Goal: Task Accomplishment & Management: Manage account settings

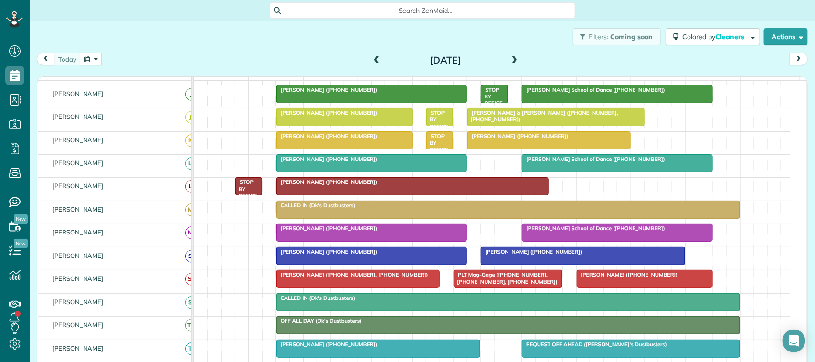
scroll to position [239, 0]
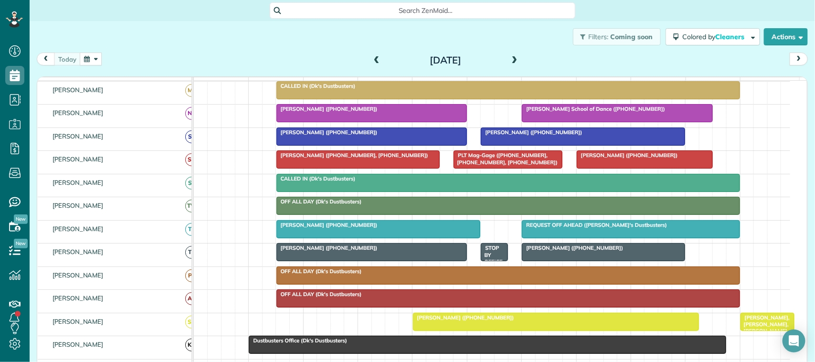
click at [442, 261] on div at bounding box center [372, 252] width 190 height 17
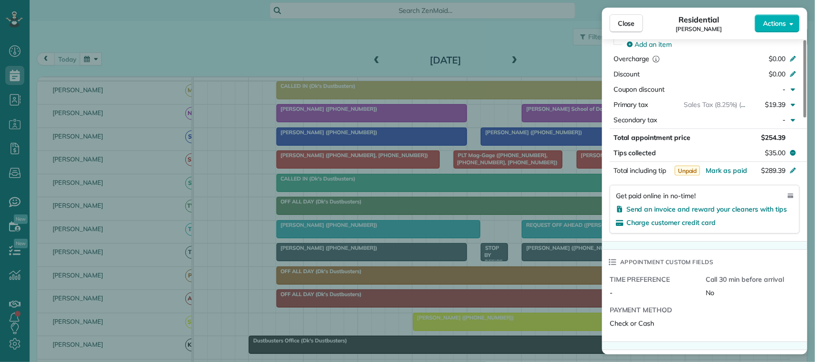
scroll to position [478, 0]
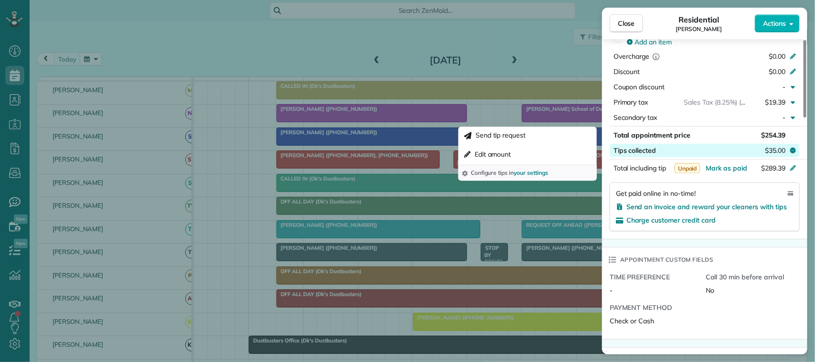
click at [770, 151] on span "$35.00" at bounding box center [775, 151] width 21 height 10
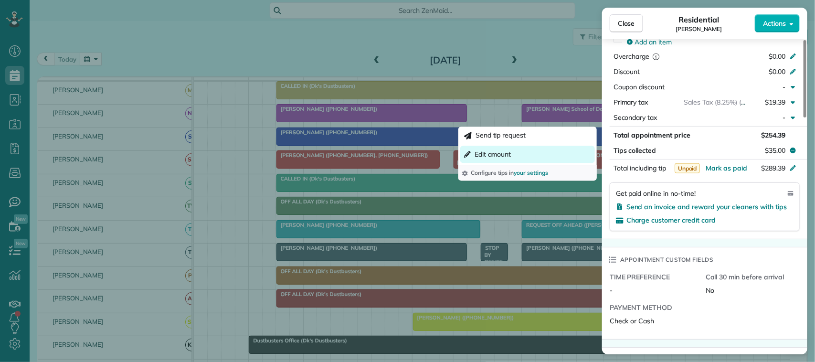
click at [483, 151] on span "Edit amount" at bounding box center [493, 154] width 37 height 10
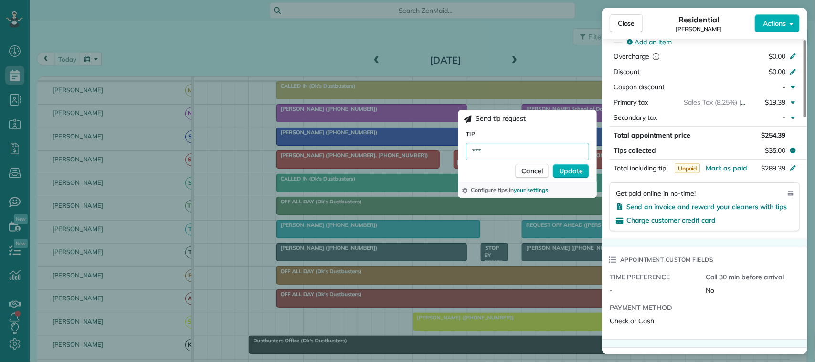
drag, startPoint x: 495, startPoint y: 151, endPoint x: 448, endPoint y: 154, distance: 46.9
click at [448, 0] on div "Close Residential [PERSON_NAME] Actions Status Active [PERSON_NAME] · Open prof…" at bounding box center [407, 0] width 815 height 0
click at [784, 154] on span "$35.00" at bounding box center [775, 151] width 21 height 10
click at [526, 151] on input "***" at bounding box center [527, 151] width 123 height 17
type input "******"
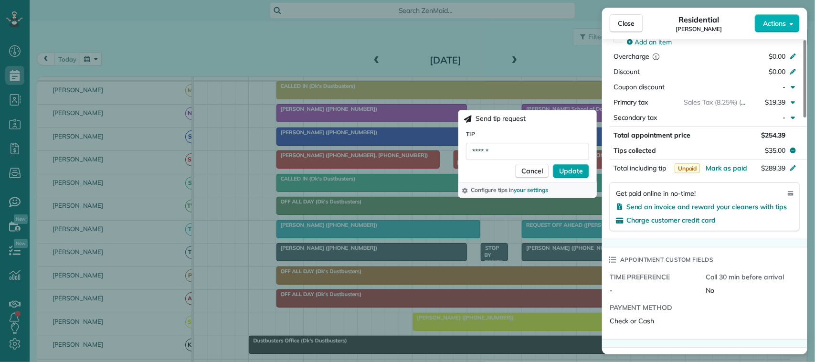
click at [560, 169] on button "Update" at bounding box center [571, 171] width 36 height 14
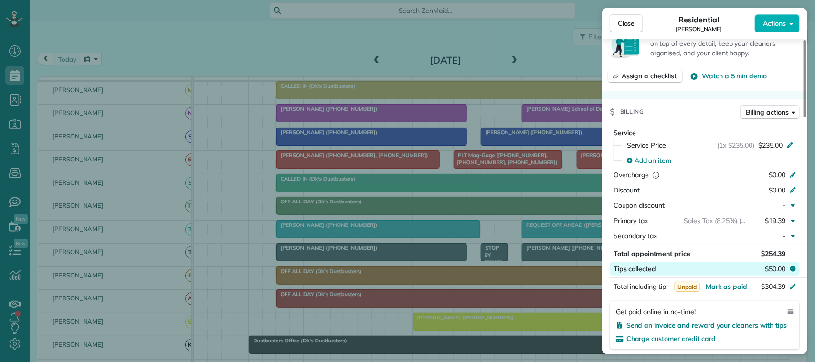
scroll to position [481, 0]
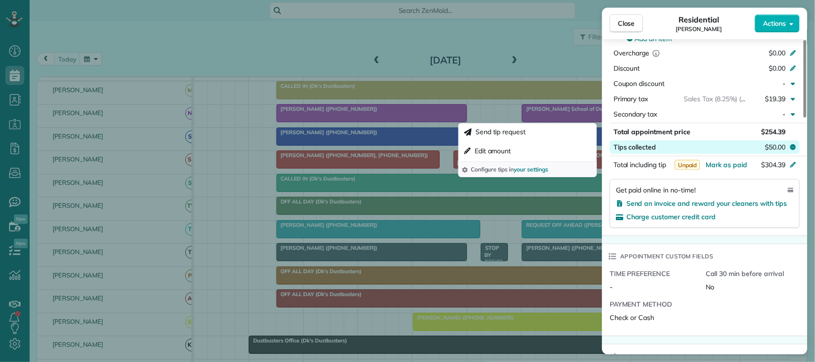
click at [772, 152] on span "$50.00" at bounding box center [775, 147] width 21 height 10
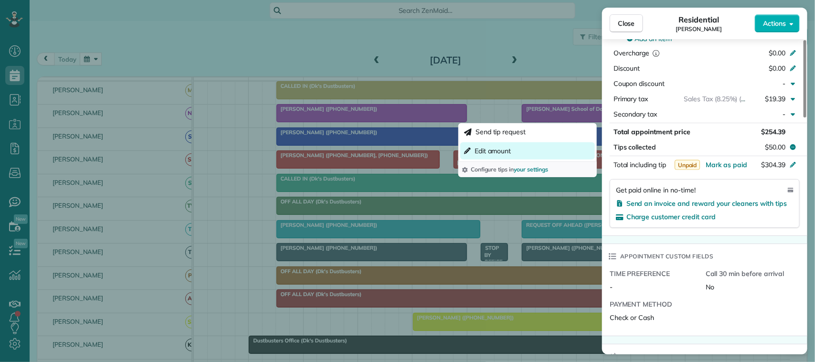
click at [489, 149] on span "Edit amount" at bounding box center [493, 151] width 37 height 10
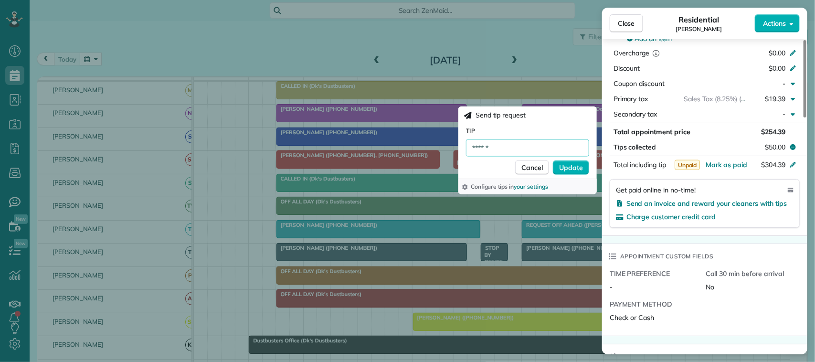
click at [497, 147] on input "******" at bounding box center [527, 147] width 123 height 17
type input "******"
click at [573, 165] on span "Update" at bounding box center [571, 168] width 24 height 10
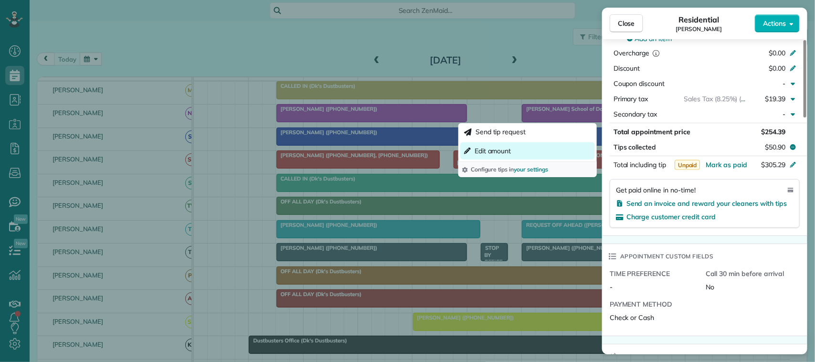
click at [516, 151] on button "Edit amount" at bounding box center [527, 150] width 135 height 17
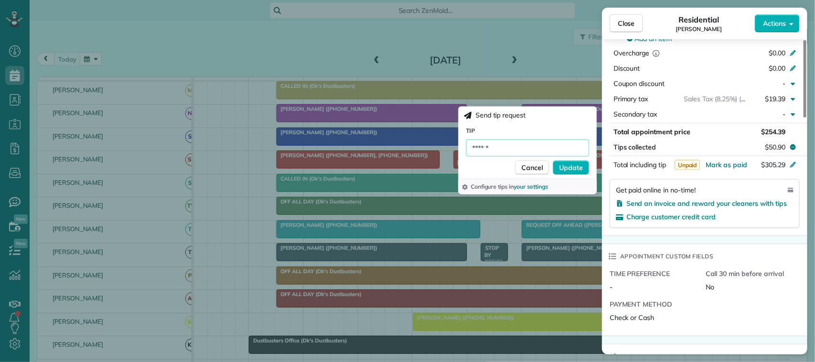
click at [504, 147] on input "******" at bounding box center [527, 147] width 123 height 17
type input "******"
click at [569, 166] on span "Update" at bounding box center [571, 168] width 24 height 10
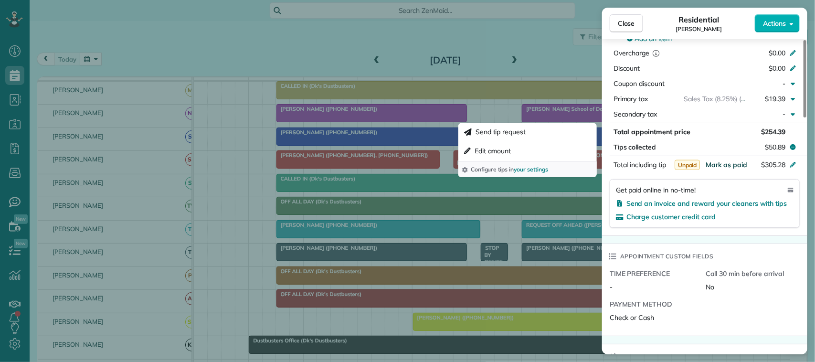
click at [732, 163] on span "Mark as paid" at bounding box center [727, 164] width 42 height 9
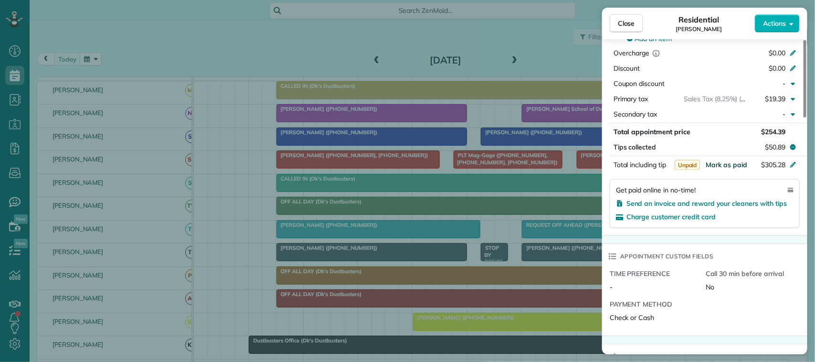
click at [725, 167] on span "Mark as paid" at bounding box center [727, 164] width 42 height 9
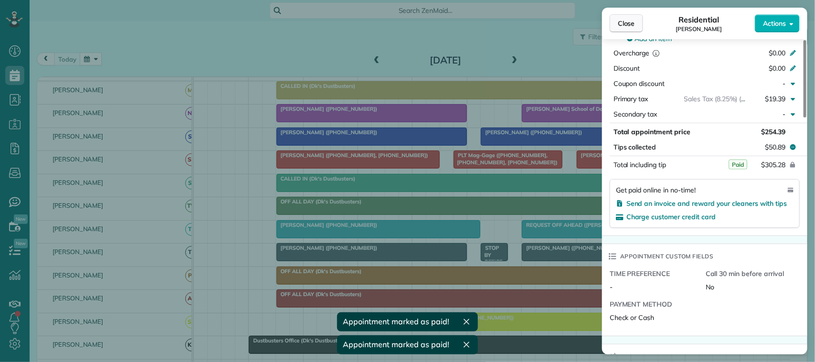
click at [633, 29] on button "Close" at bounding box center [626, 23] width 33 height 18
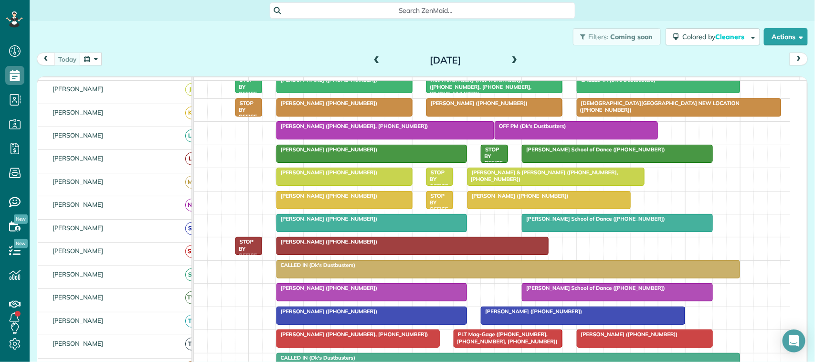
scroll to position [60, 0]
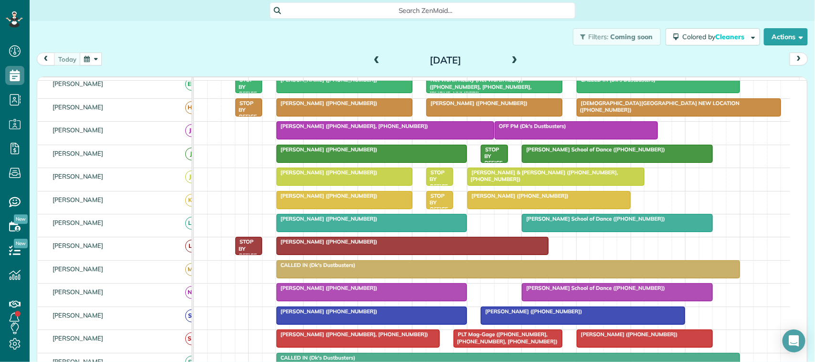
click at [371, 58] on span at bounding box center [376, 60] width 11 height 9
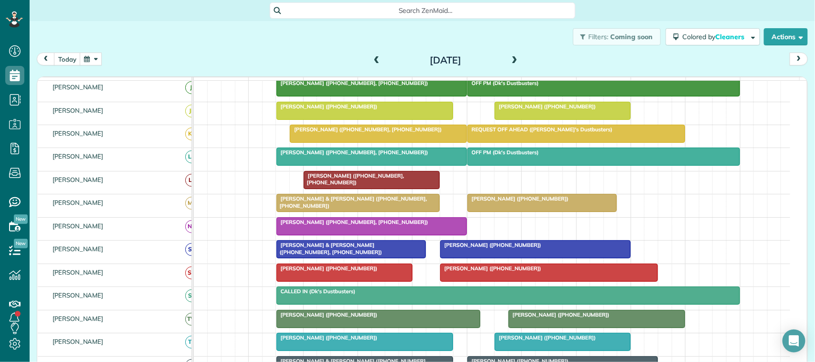
scroll to position [239, 0]
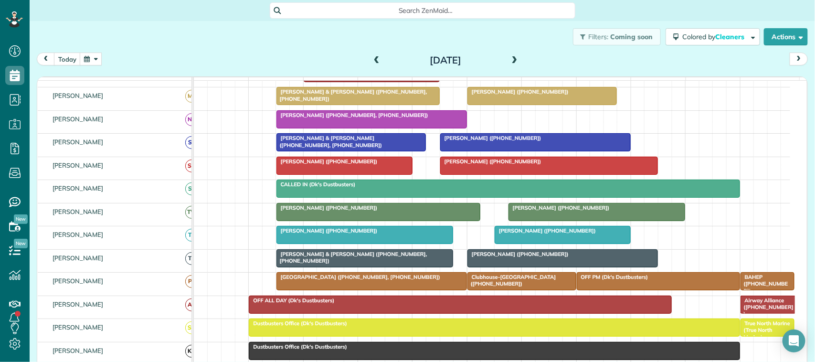
click at [508, 257] on span "[PERSON_NAME] ([PHONE_NUMBER])" at bounding box center [518, 254] width 102 height 7
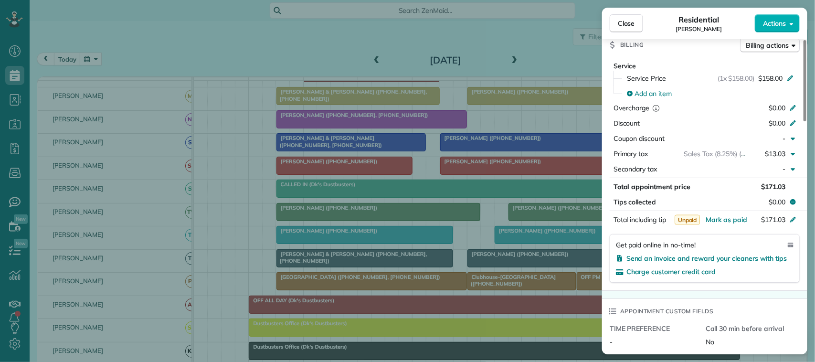
scroll to position [477, 0]
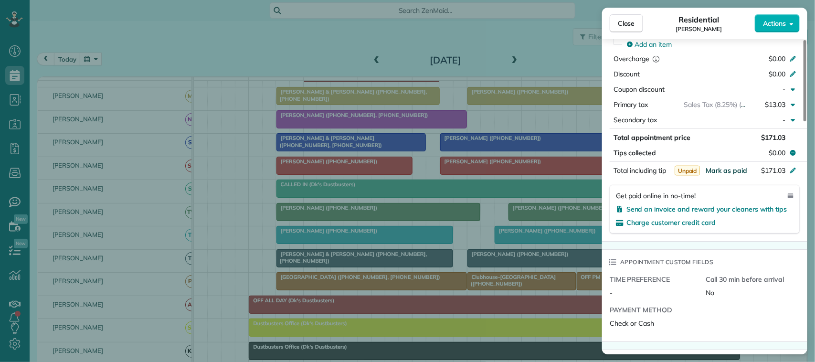
click at [725, 173] on span "Mark as paid" at bounding box center [727, 170] width 42 height 9
click at [629, 19] on span "Close" at bounding box center [626, 24] width 17 height 10
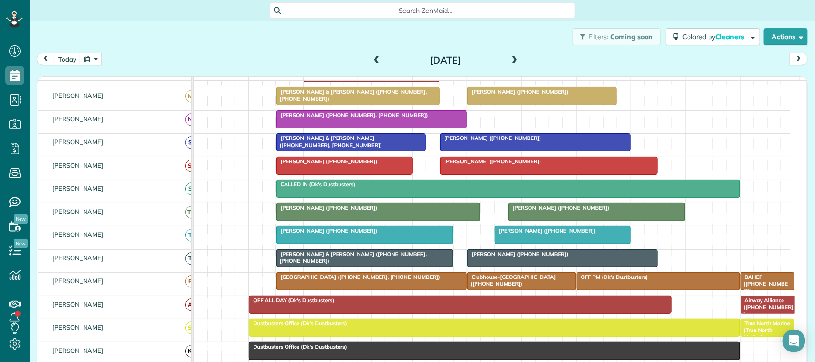
click at [371, 60] on span at bounding box center [376, 60] width 11 height 9
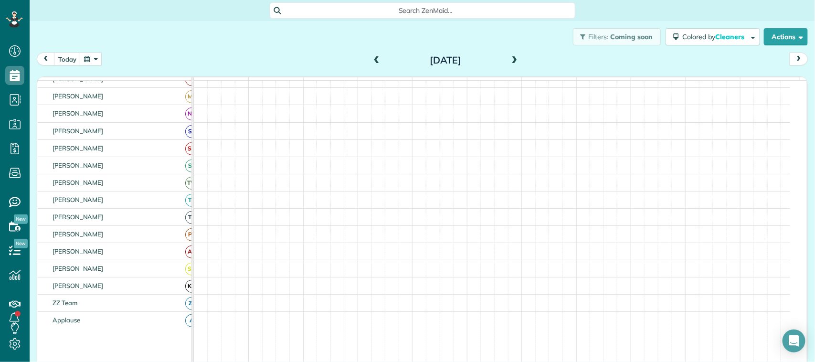
scroll to position [233, 0]
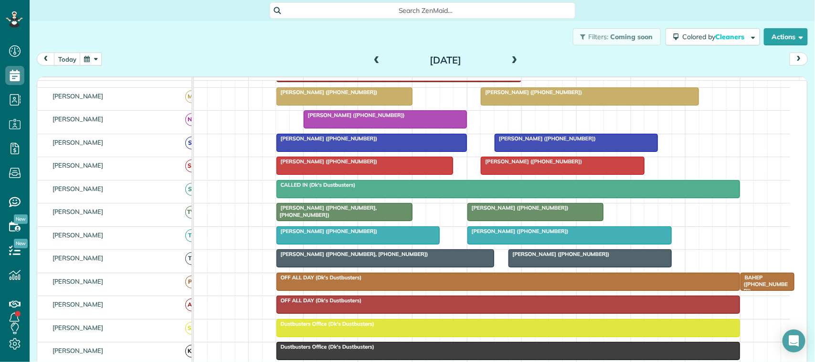
click at [464, 257] on div "[PERSON_NAME] ([PHONE_NUMBER], [PHONE_NUMBER])" at bounding box center [385, 254] width 212 height 7
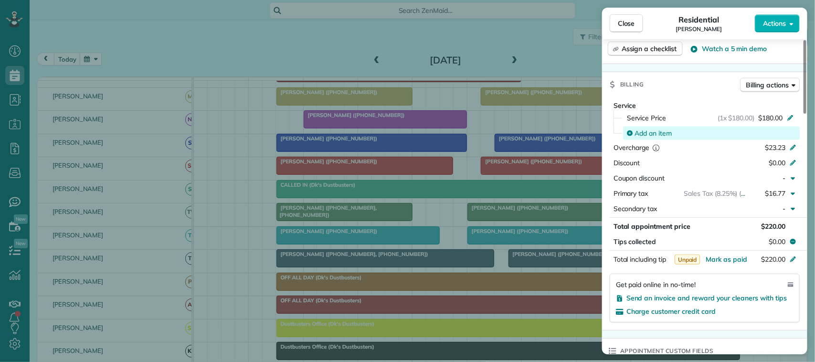
scroll to position [418, 0]
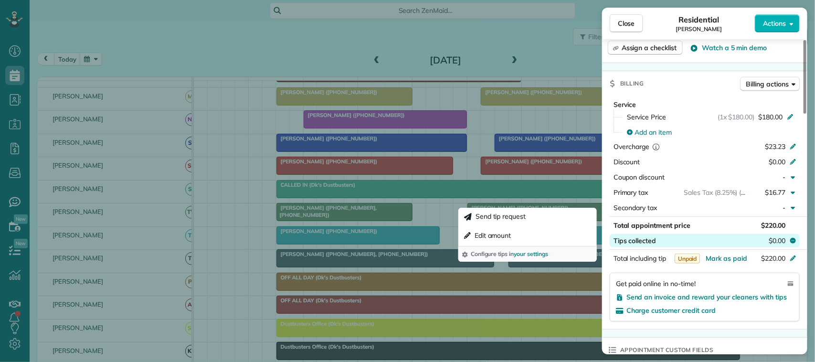
click at [770, 236] on span "$0.00" at bounding box center [777, 241] width 17 height 10
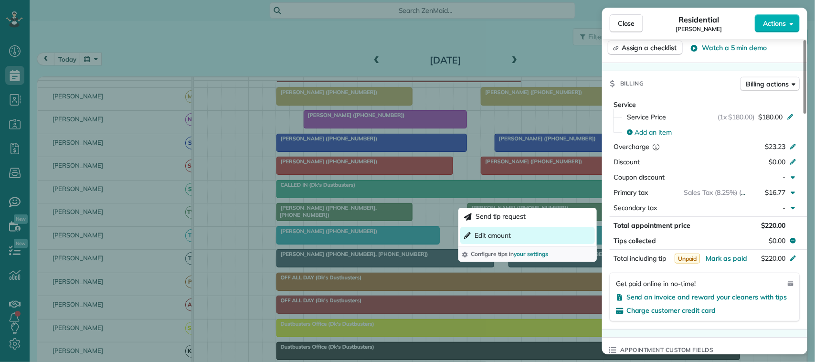
click at [502, 235] on span "Edit amount" at bounding box center [493, 236] width 37 height 10
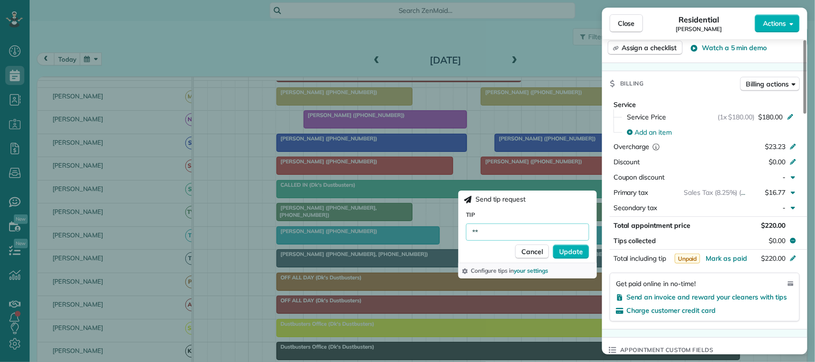
click at [502, 235] on input "**" at bounding box center [527, 231] width 123 height 17
type input "******"
click at [568, 249] on span "Update" at bounding box center [571, 252] width 24 height 10
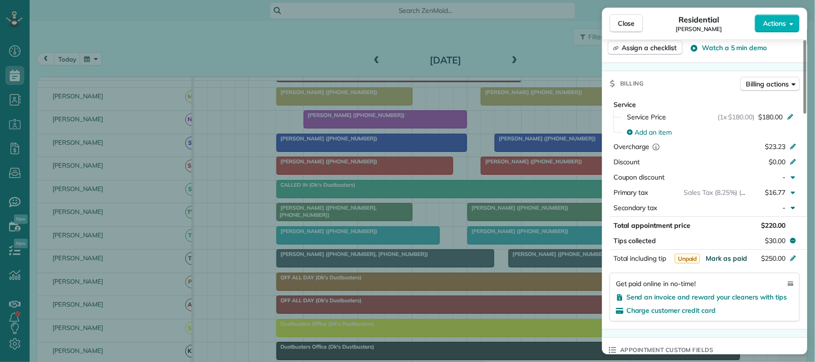
click at [716, 254] on span "Mark as paid" at bounding box center [727, 258] width 42 height 9
click at [629, 22] on span "Close" at bounding box center [626, 24] width 17 height 10
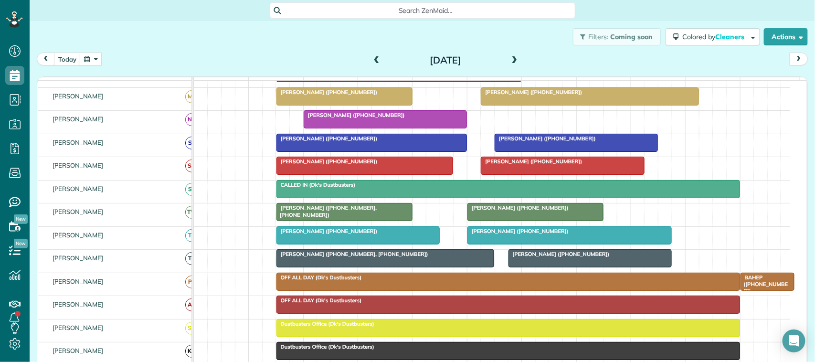
click at [373, 58] on span at bounding box center [376, 60] width 11 height 9
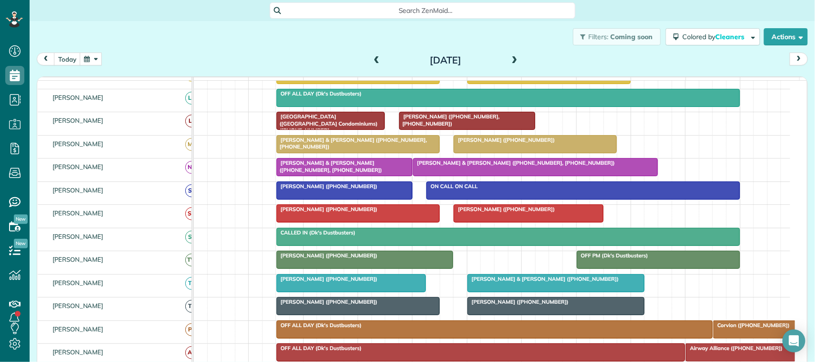
scroll to position [233, 0]
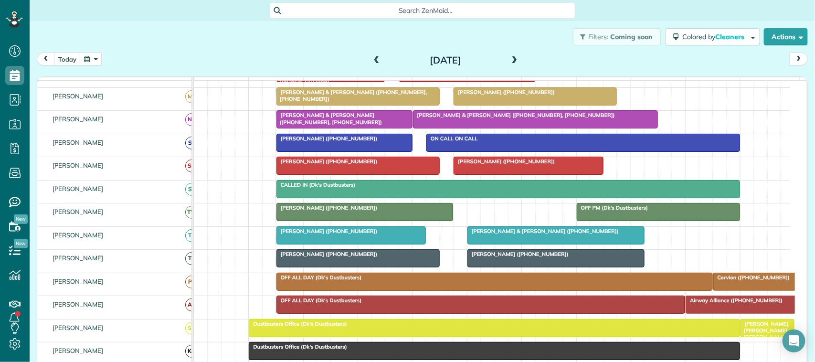
click at [374, 61] on span at bounding box center [376, 60] width 11 height 9
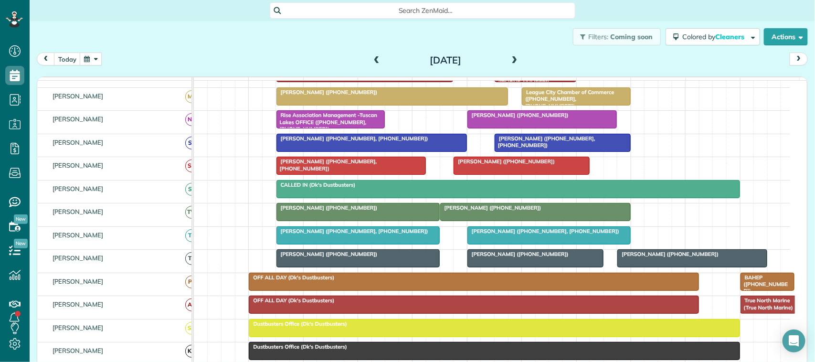
click at [412, 267] on div at bounding box center [358, 258] width 162 height 17
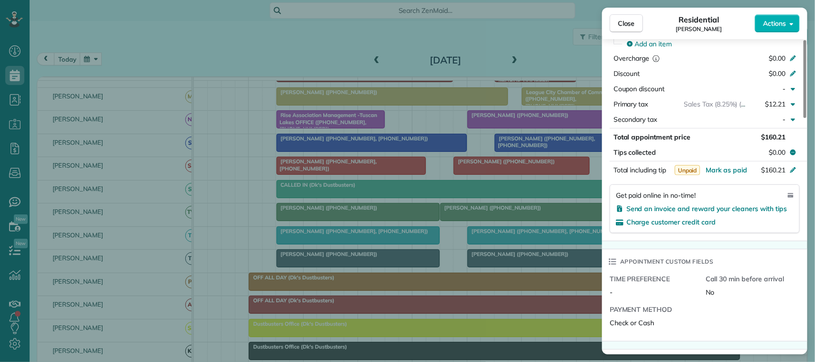
scroll to position [297, 0]
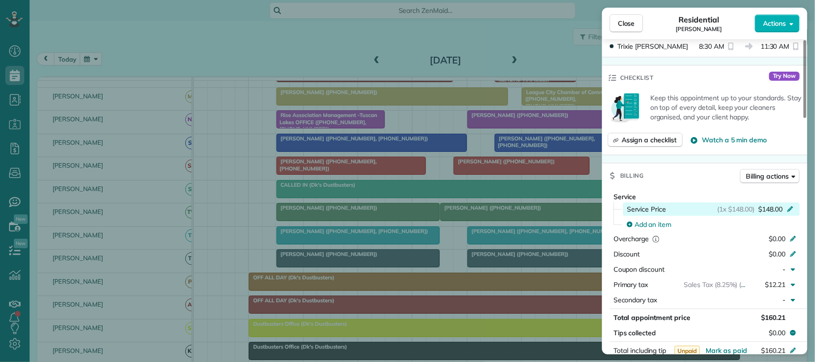
click at [780, 211] on span "$148.00" at bounding box center [770, 209] width 24 height 10
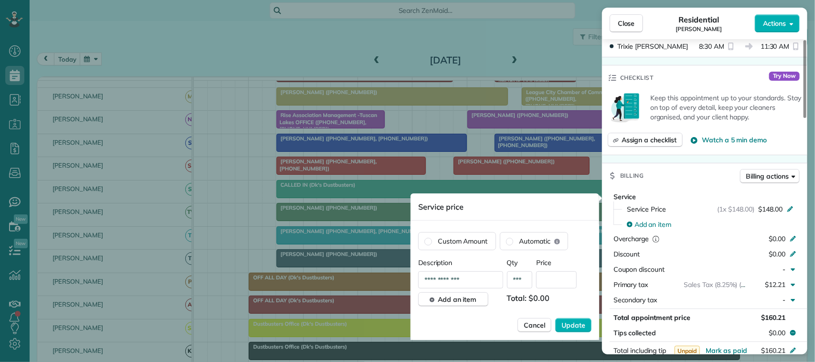
scroll to position [0, 0]
type input "**"
click at [552, 277] on input "text" at bounding box center [556, 279] width 41 height 17
type input "*******"
click at [569, 324] on span "Update" at bounding box center [574, 325] width 24 height 10
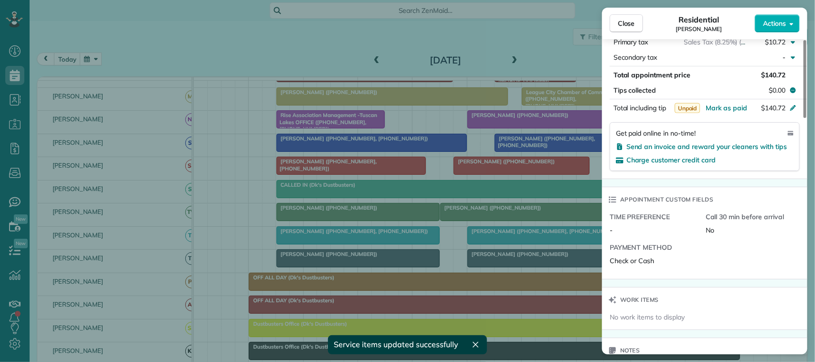
scroll to position [420, 0]
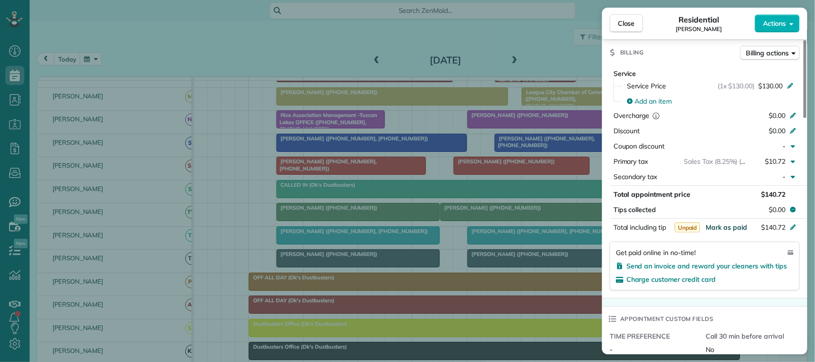
click at [728, 232] on span "Mark as paid" at bounding box center [727, 227] width 42 height 9
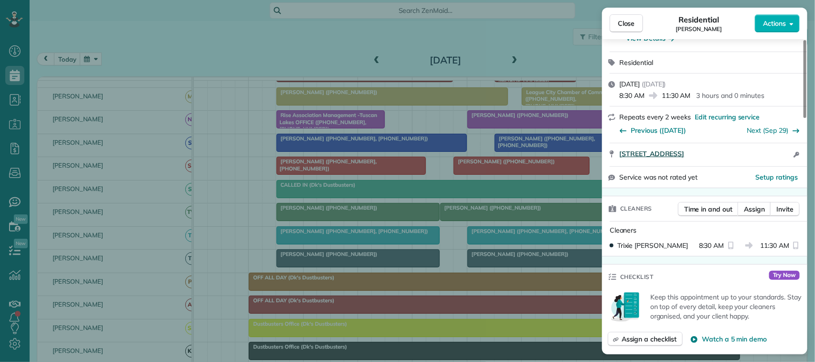
scroll to position [0, 0]
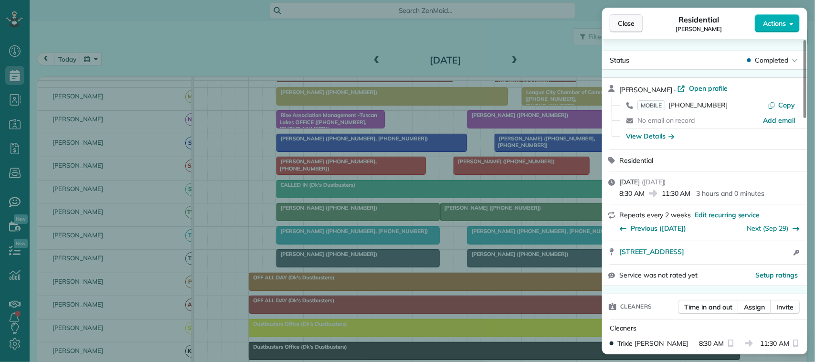
click at [629, 21] on span "Close" at bounding box center [626, 24] width 17 height 10
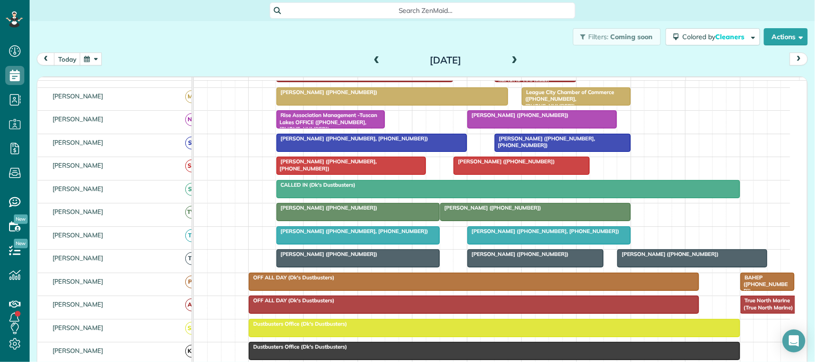
click at [89, 58] on button "button" at bounding box center [91, 59] width 22 height 13
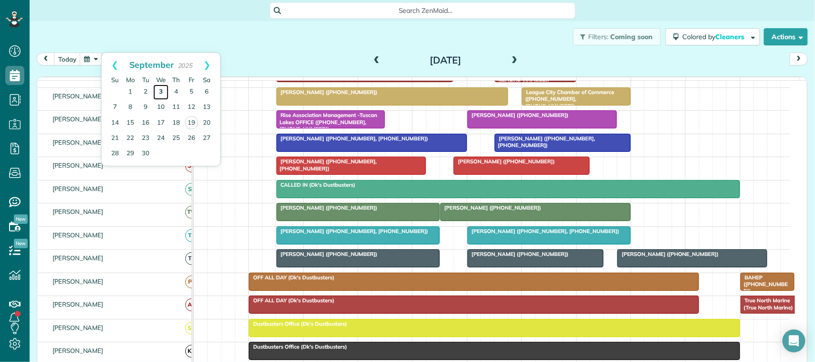
click at [159, 90] on link "3" at bounding box center [160, 92] width 15 height 15
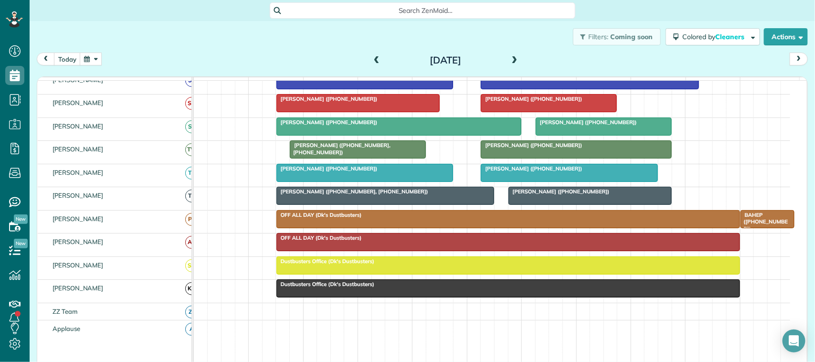
scroll to position [280, 0]
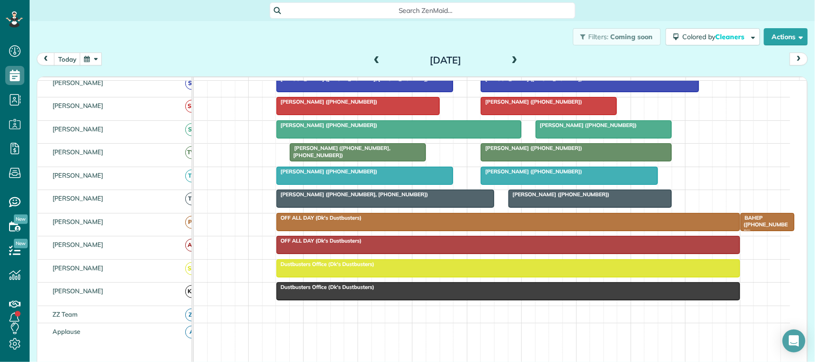
click at [457, 198] on div "[PERSON_NAME] ([PHONE_NUMBER], [PHONE_NUMBER])" at bounding box center [385, 194] width 212 height 7
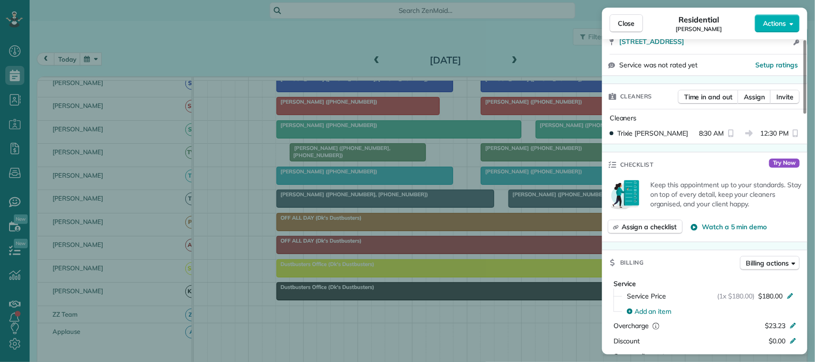
scroll to position [419, 0]
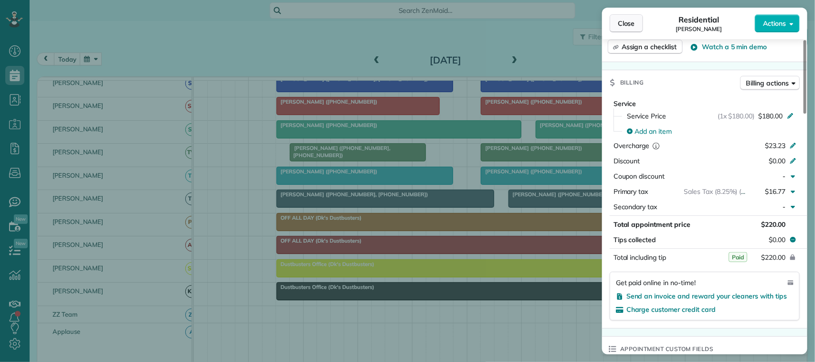
click at [626, 27] on span "Close" at bounding box center [626, 24] width 17 height 10
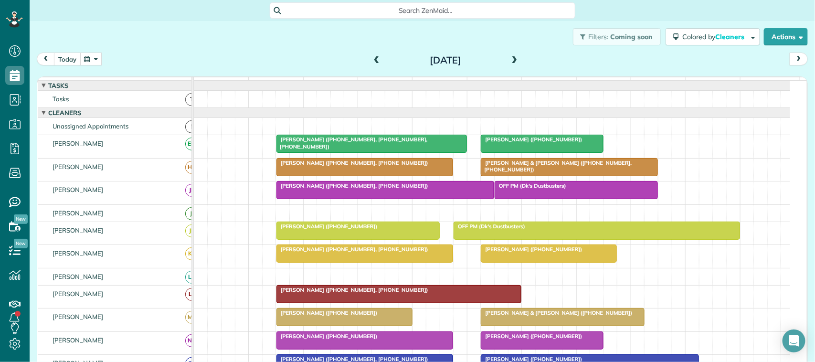
click at [63, 59] on button "today" at bounding box center [67, 59] width 27 height 13
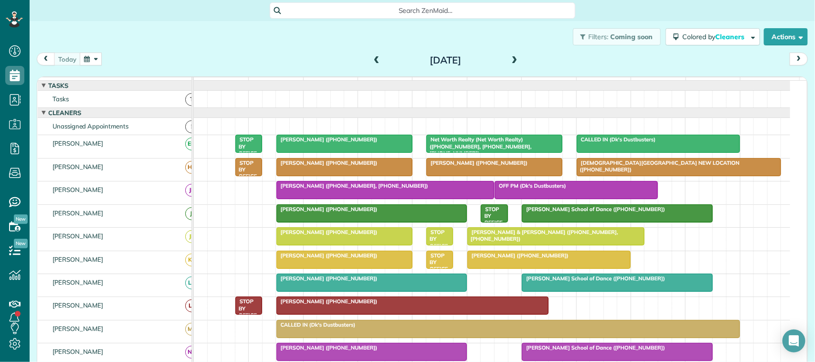
click at [85, 61] on button "button" at bounding box center [91, 59] width 22 height 13
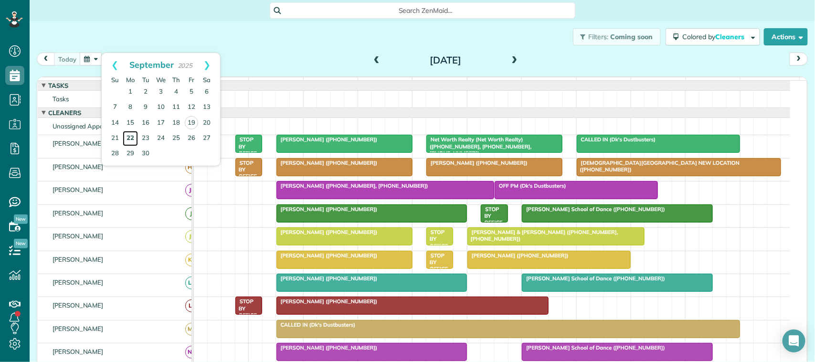
click at [130, 137] on link "22" at bounding box center [130, 138] width 15 height 15
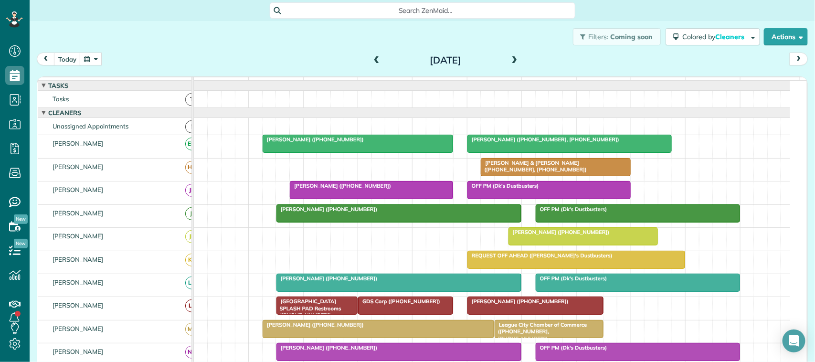
click at [89, 53] on button "button" at bounding box center [91, 59] width 22 height 13
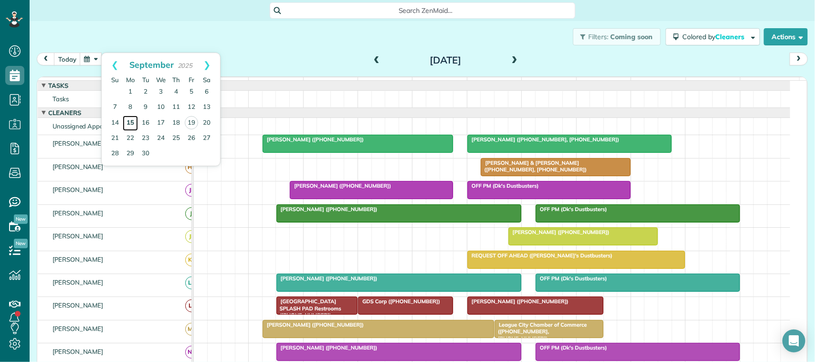
click at [133, 118] on link "15" at bounding box center [130, 123] width 15 height 15
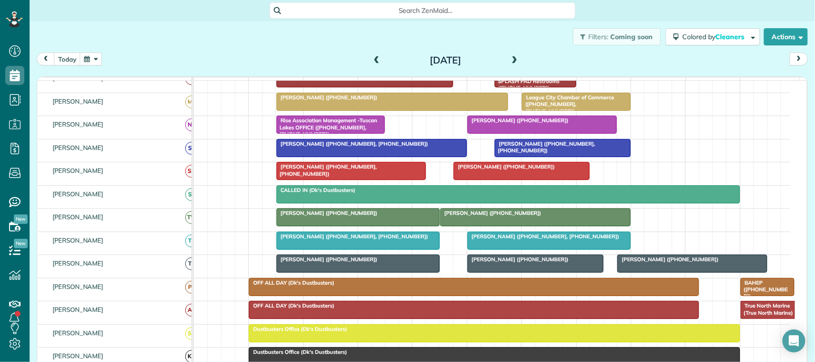
scroll to position [239, 0]
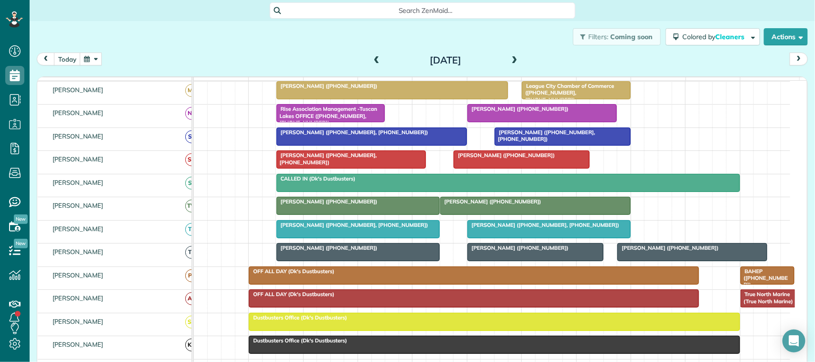
click at [521, 261] on div at bounding box center [535, 252] width 135 height 17
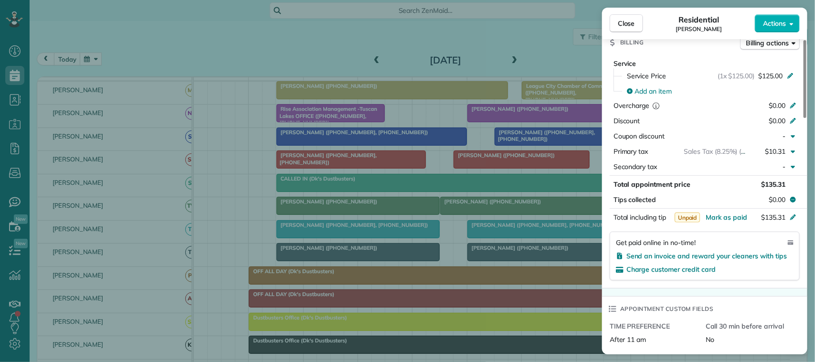
scroll to position [480, 0]
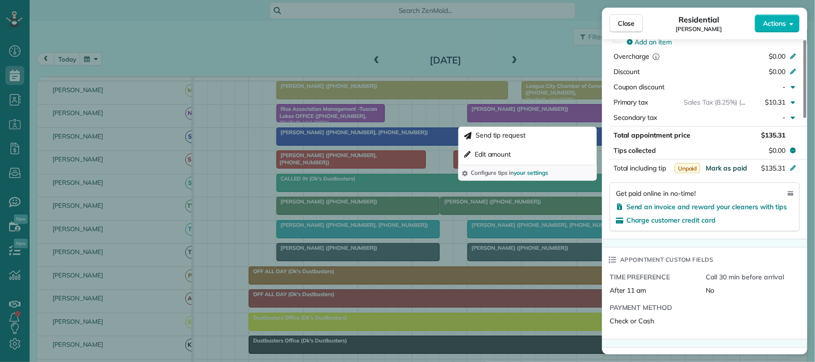
click at [720, 170] on span "Mark as paid" at bounding box center [727, 168] width 42 height 9
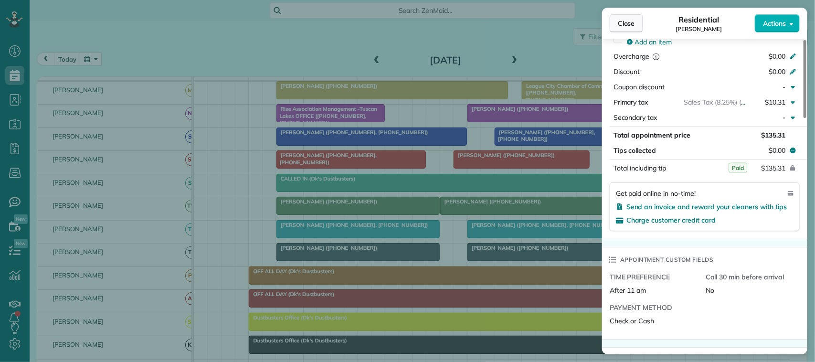
click at [640, 16] on button "Close" at bounding box center [626, 23] width 33 height 18
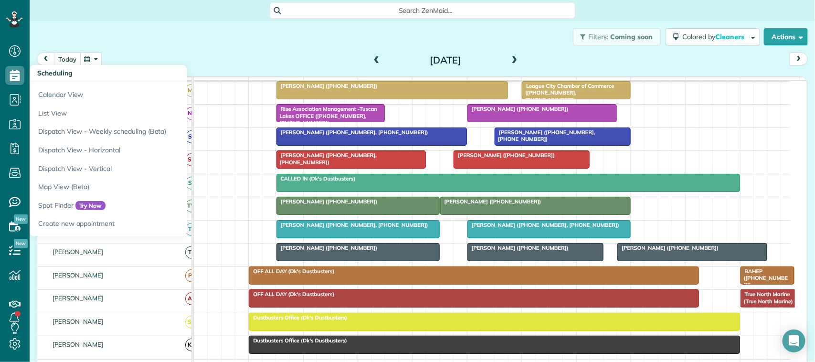
click at [69, 57] on button "today" at bounding box center [67, 59] width 27 height 13
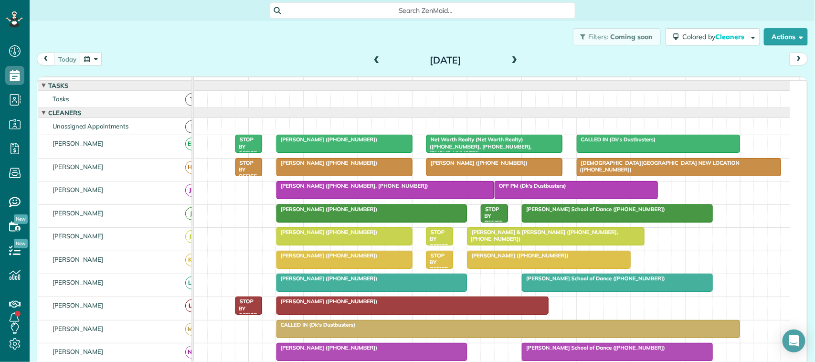
click at [380, 235] on div "[PERSON_NAME] ([PHONE_NUMBER])" at bounding box center [344, 232] width 130 height 7
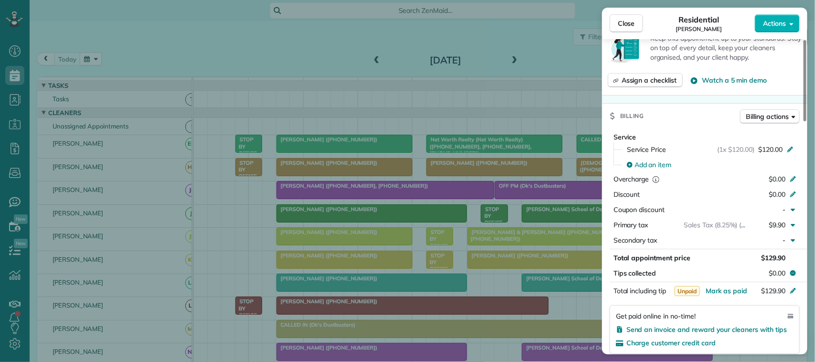
scroll to position [358, 0]
click at [720, 288] on span "Mark as paid" at bounding box center [727, 290] width 42 height 9
click at [617, 25] on button "Close" at bounding box center [626, 23] width 33 height 18
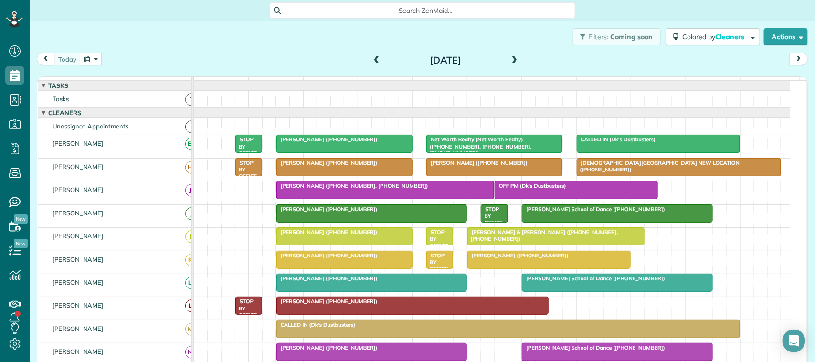
scroll to position [60, 0]
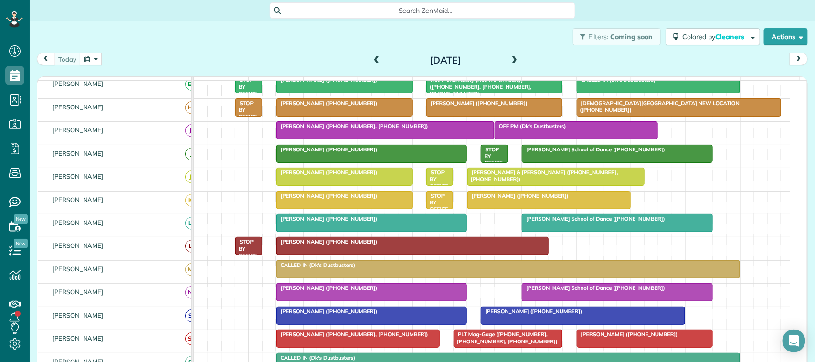
click at [373, 62] on span at bounding box center [376, 60] width 11 height 9
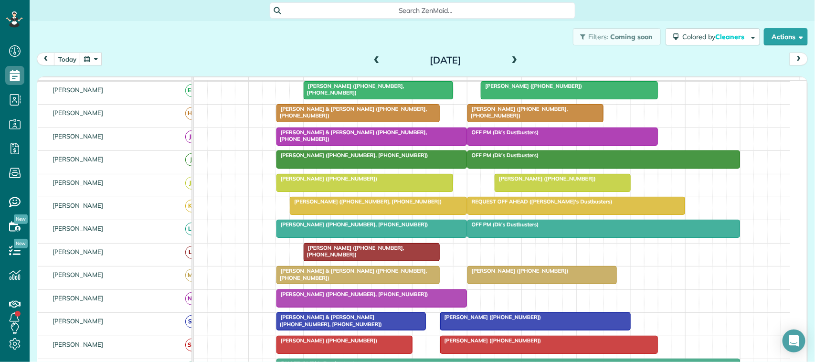
click at [363, 191] on div at bounding box center [365, 182] width 176 height 17
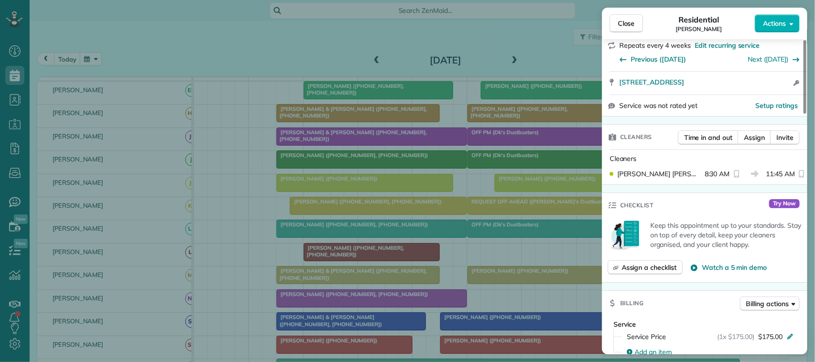
scroll to position [418, 0]
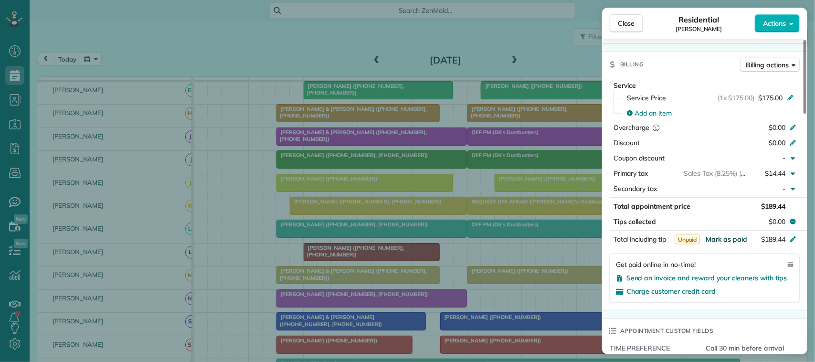
click at [722, 242] on span "Mark as paid" at bounding box center [727, 239] width 42 height 9
click at [621, 19] on span "Close" at bounding box center [626, 24] width 17 height 10
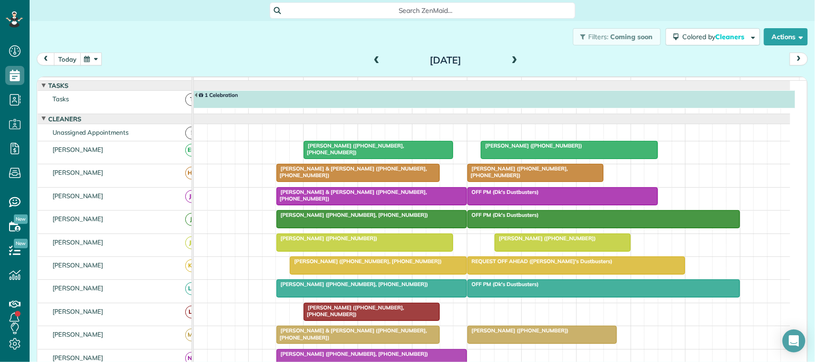
click at [65, 64] on button "today" at bounding box center [67, 59] width 27 height 13
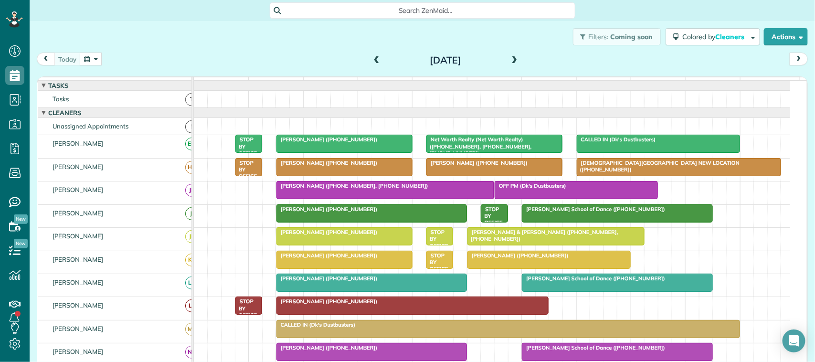
click at [374, 55] on span at bounding box center [376, 60] width 11 height 14
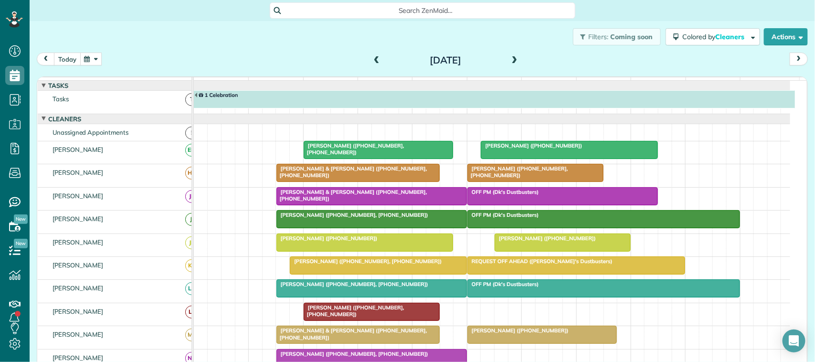
click at [64, 58] on button "today" at bounding box center [67, 59] width 27 height 13
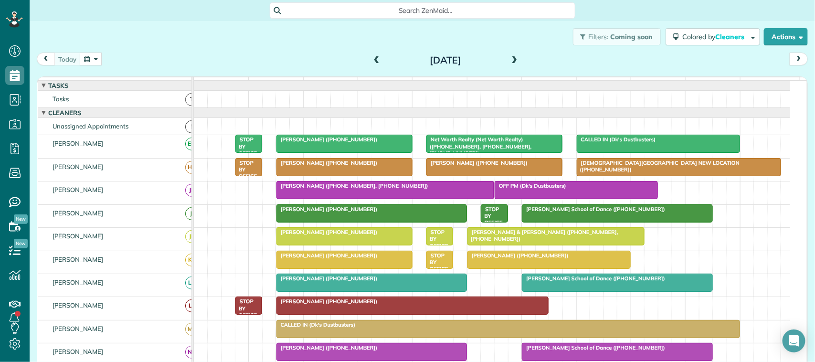
click at [371, 55] on span at bounding box center [376, 60] width 11 height 14
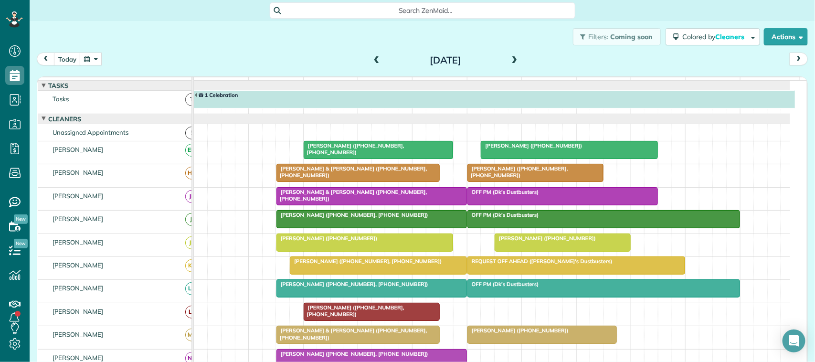
click at [374, 58] on span at bounding box center [376, 60] width 11 height 9
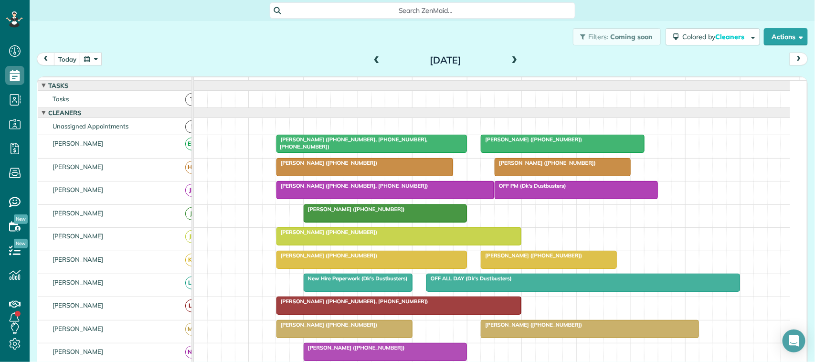
click at [374, 57] on span at bounding box center [376, 60] width 11 height 9
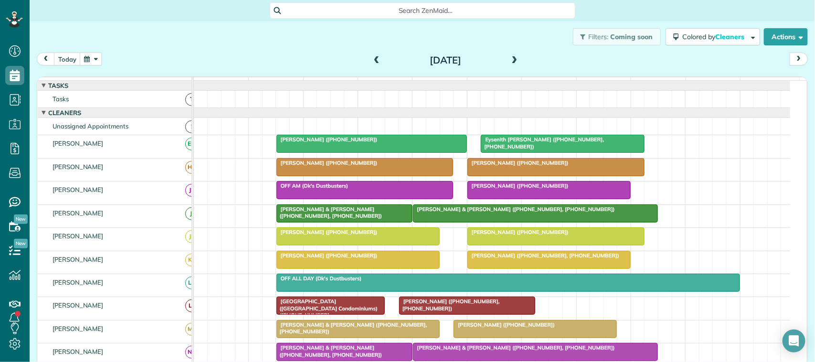
click at [505, 245] on div at bounding box center [556, 236] width 176 height 17
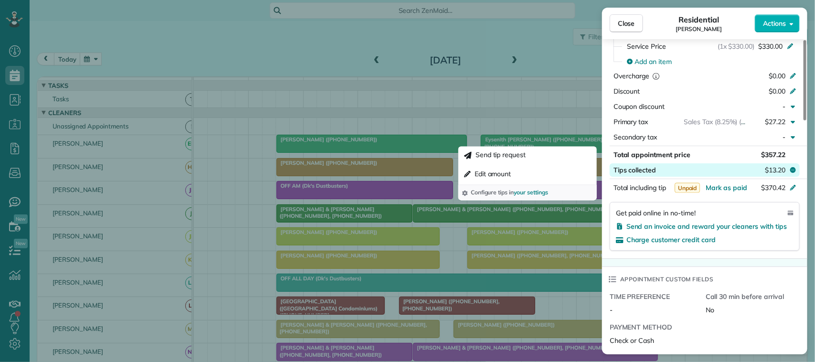
click at [767, 173] on span "$13.20" at bounding box center [775, 170] width 21 height 10
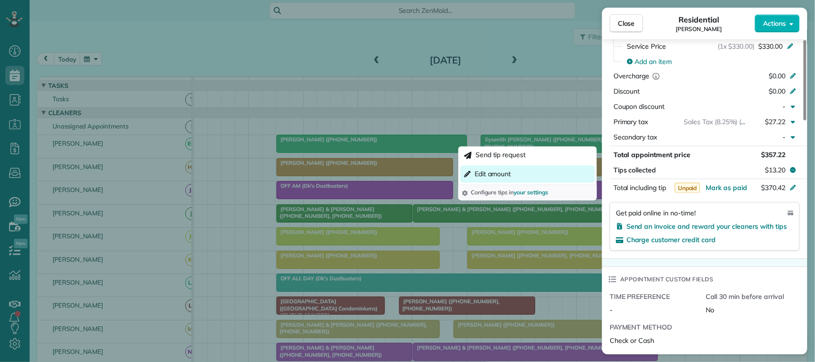
click at [481, 172] on span "Edit amount" at bounding box center [493, 175] width 37 height 10
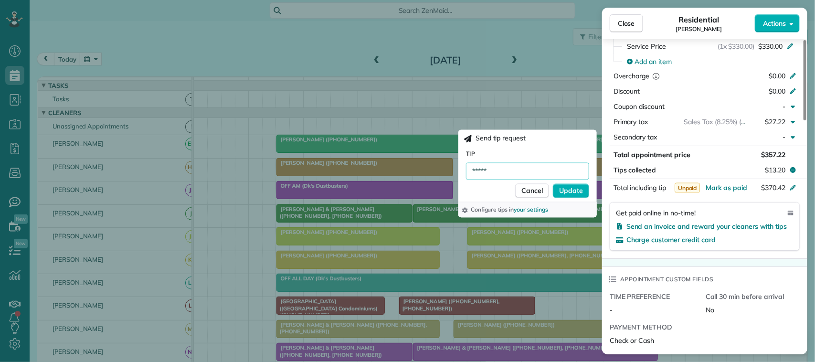
drag, startPoint x: 513, startPoint y: 170, endPoint x: 418, endPoint y: 162, distance: 95.8
click at [418, 0] on div "Close Residential [PERSON_NAME] Actions Status Completed [PERSON_NAME] · Open p…" at bounding box center [407, 0] width 815 height 0
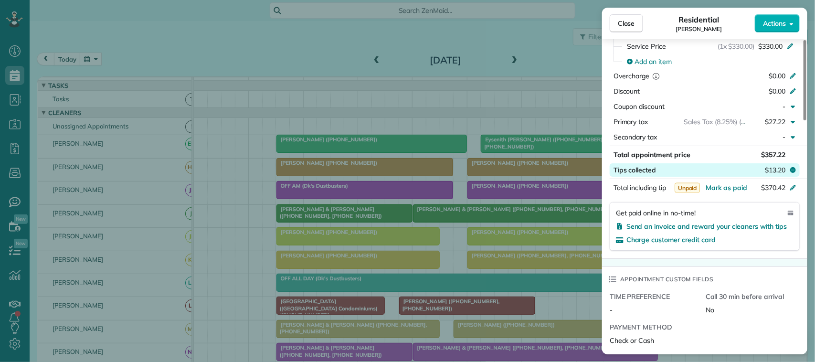
click at [773, 171] on span "$13.20" at bounding box center [775, 170] width 21 height 10
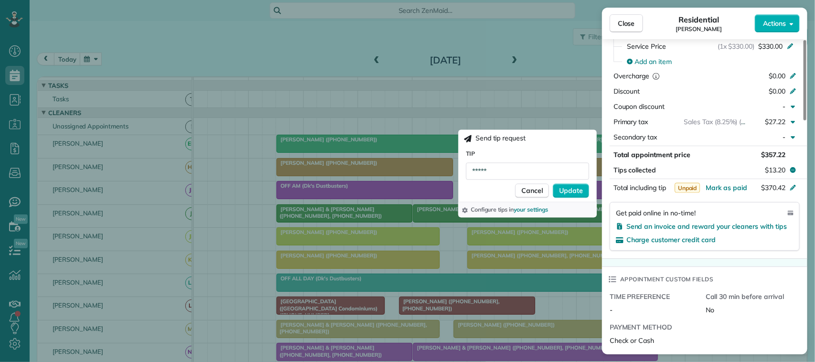
click at [503, 174] on input "*****" at bounding box center [527, 171] width 123 height 17
click at [573, 167] on input "*****" at bounding box center [527, 171] width 123 height 17
click at [514, 169] on input "*****" at bounding box center [527, 171] width 123 height 17
type input "**"
click at [572, 189] on span "Update" at bounding box center [571, 191] width 24 height 10
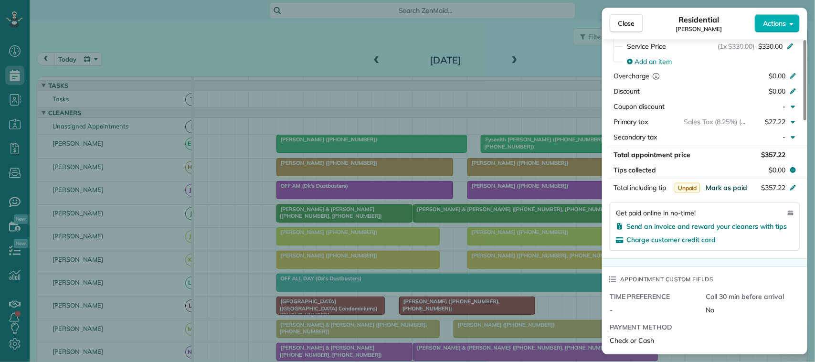
click at [724, 192] on span "Mark as paid" at bounding box center [727, 187] width 42 height 9
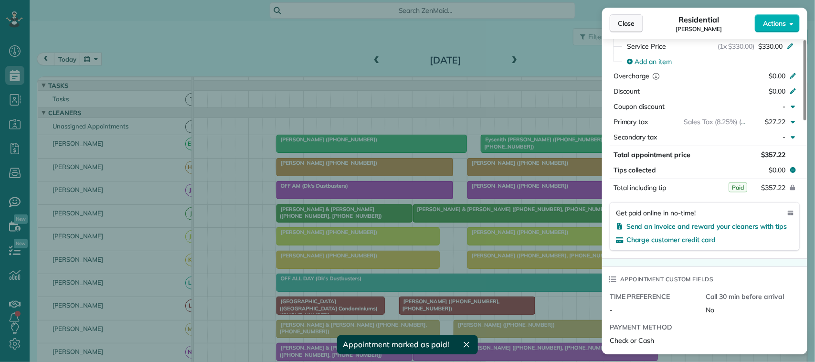
click at [620, 27] on span "Close" at bounding box center [626, 24] width 17 height 10
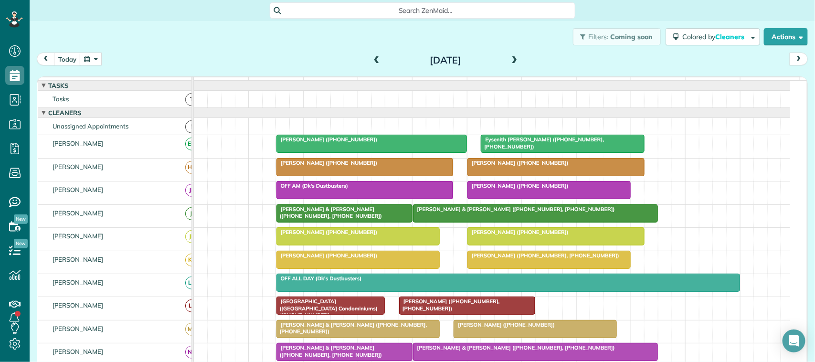
click at [373, 58] on span at bounding box center [376, 60] width 11 height 9
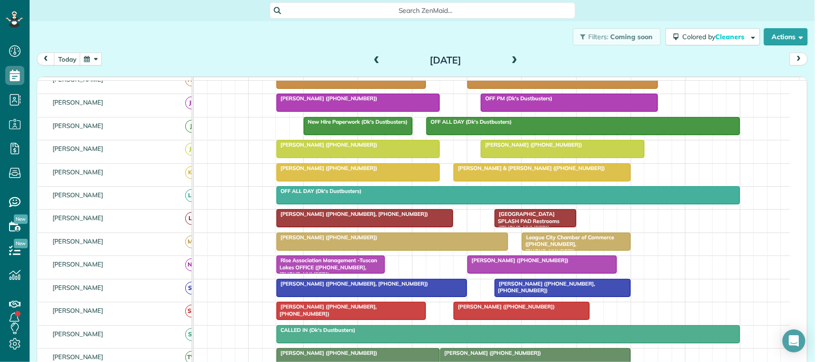
scroll to position [119, 0]
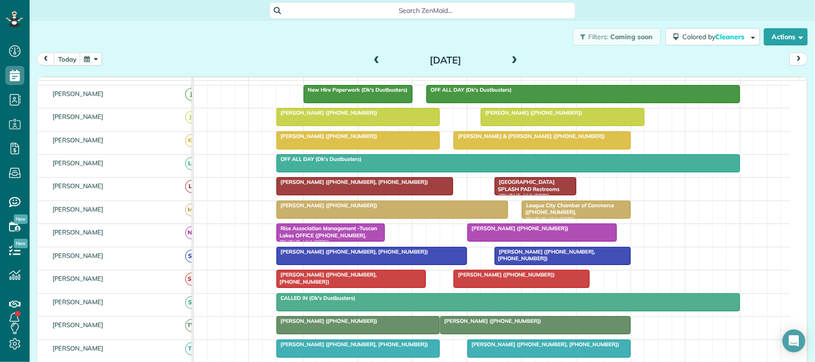
click at [349, 116] on span "[PERSON_NAME] ([PHONE_NUMBER])" at bounding box center [327, 112] width 102 height 7
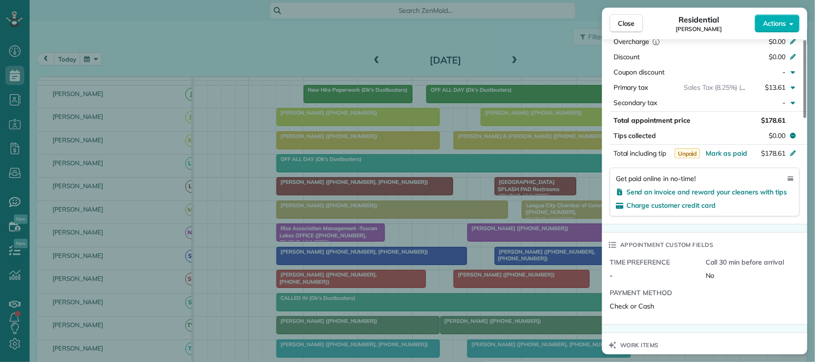
scroll to position [537, 0]
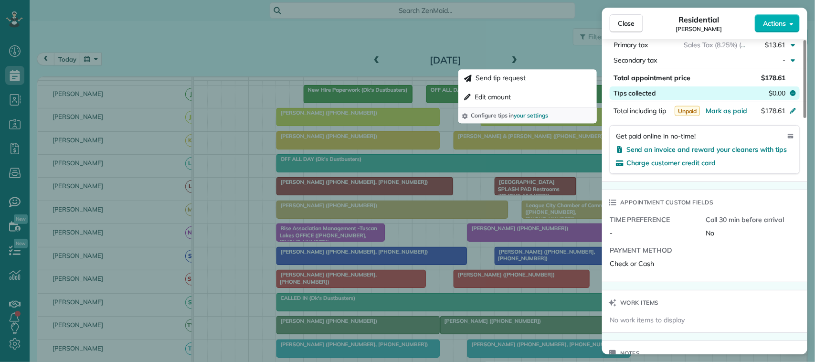
click at [764, 96] on button "Tips collected $0.00" at bounding box center [705, 92] width 190 height 13
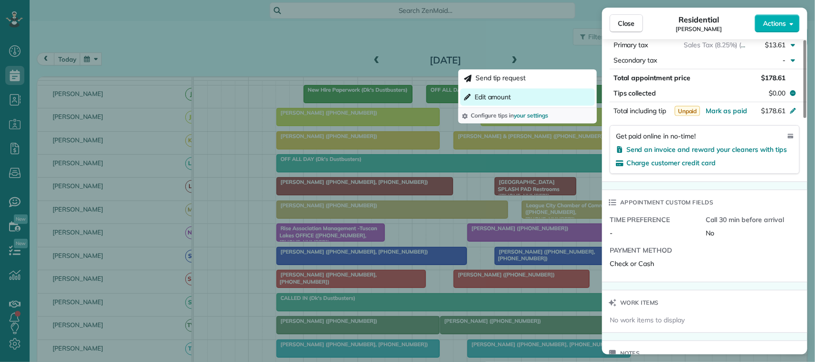
click at [557, 97] on button "Edit amount" at bounding box center [527, 96] width 135 height 17
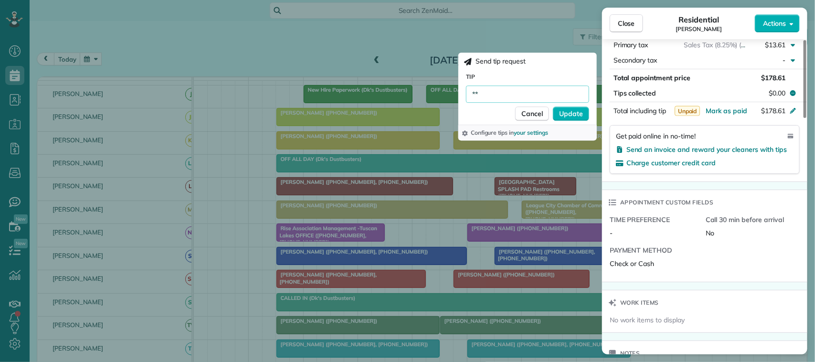
click at [563, 96] on input "**" at bounding box center [527, 93] width 123 height 17
type input "******"
click at [581, 114] on span "Update" at bounding box center [571, 114] width 24 height 10
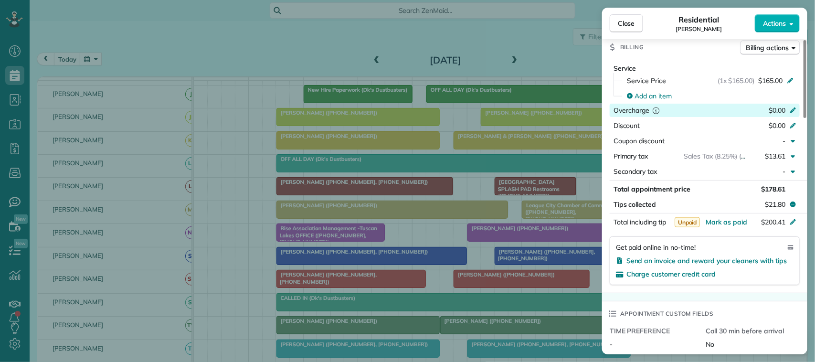
scroll to position [418, 0]
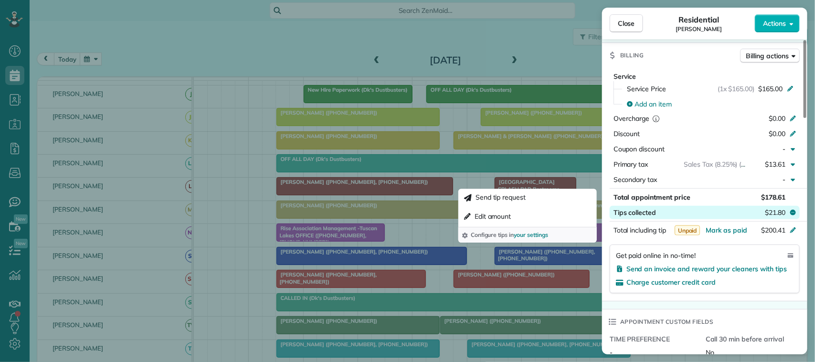
click at [767, 213] on span "$21.80" at bounding box center [775, 213] width 21 height 10
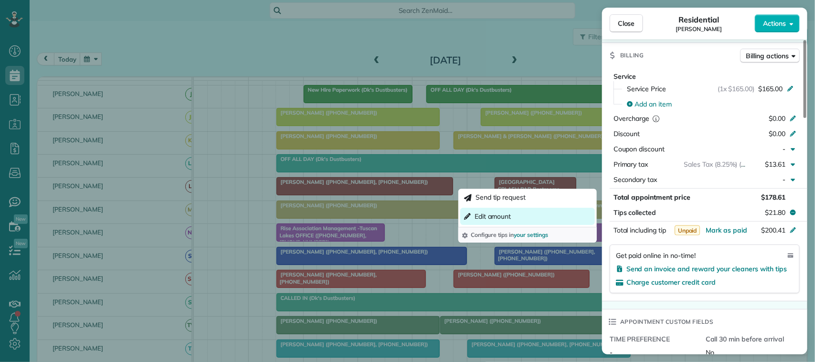
click at [499, 219] on span "Edit amount" at bounding box center [493, 217] width 37 height 10
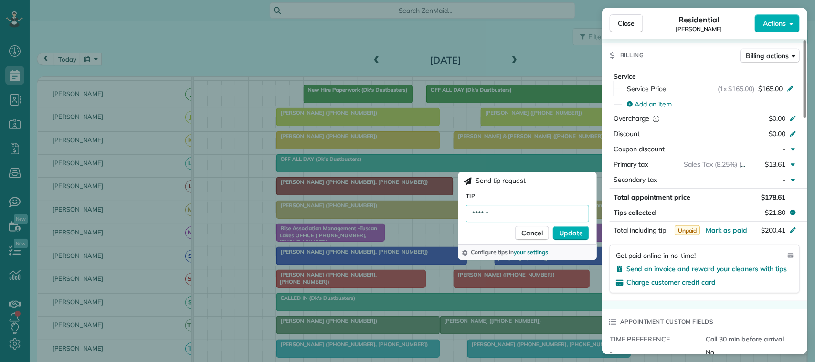
click at [528, 214] on input "******" at bounding box center [527, 213] width 123 height 17
type input "******"
click at [573, 234] on span "Update" at bounding box center [571, 233] width 24 height 10
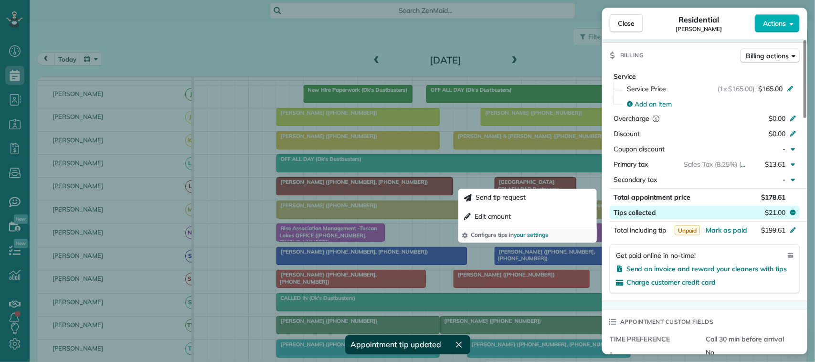
click at [781, 213] on span "$21.00" at bounding box center [775, 213] width 21 height 10
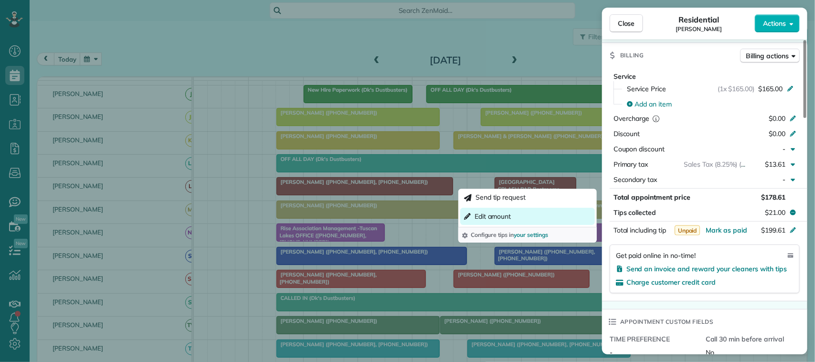
click at [499, 211] on button "Edit amount" at bounding box center [527, 216] width 135 height 17
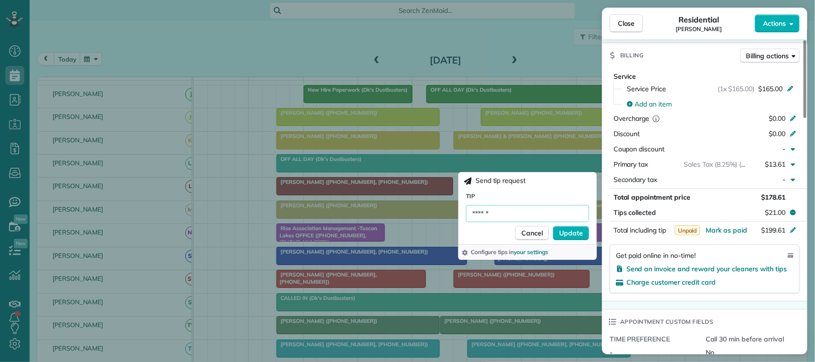
click at [533, 218] on input "******" at bounding box center [527, 213] width 123 height 17
type input "******"
click at [566, 233] on span "Update" at bounding box center [571, 233] width 24 height 10
